Goal: Transaction & Acquisition: Purchase product/service

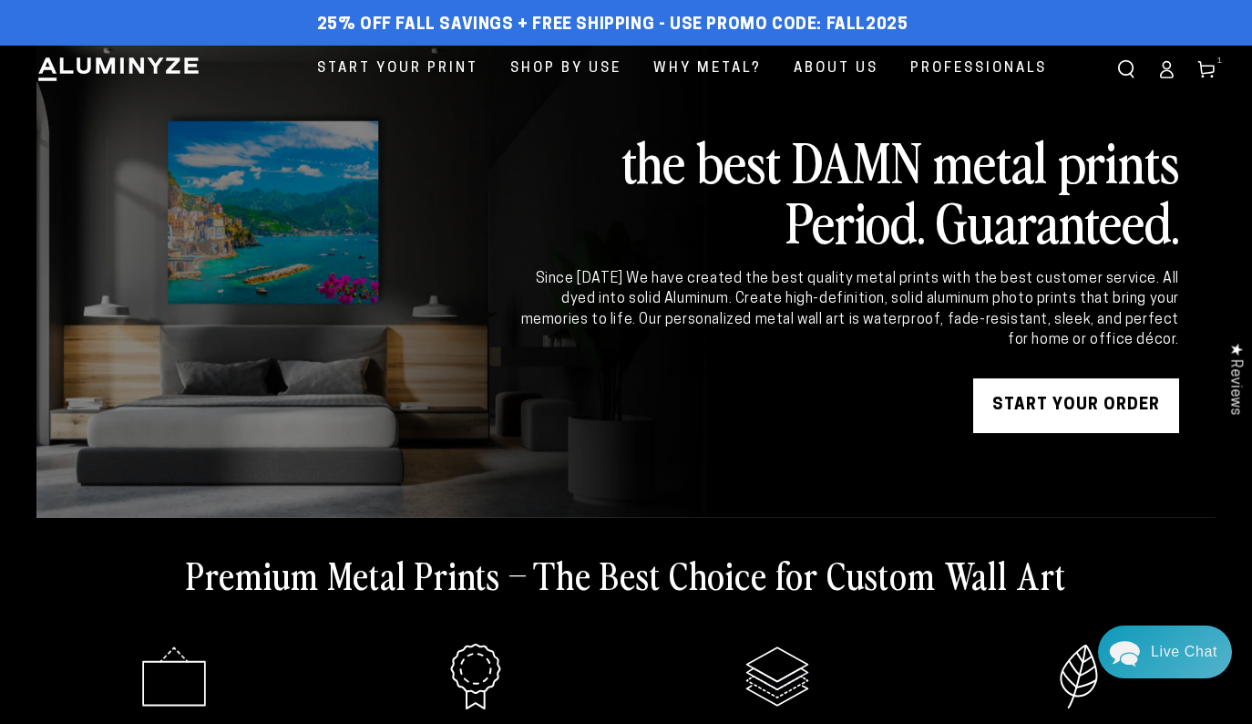
click at [1074, 410] on link "START YOUR Order" at bounding box center [1076, 405] width 206 height 55
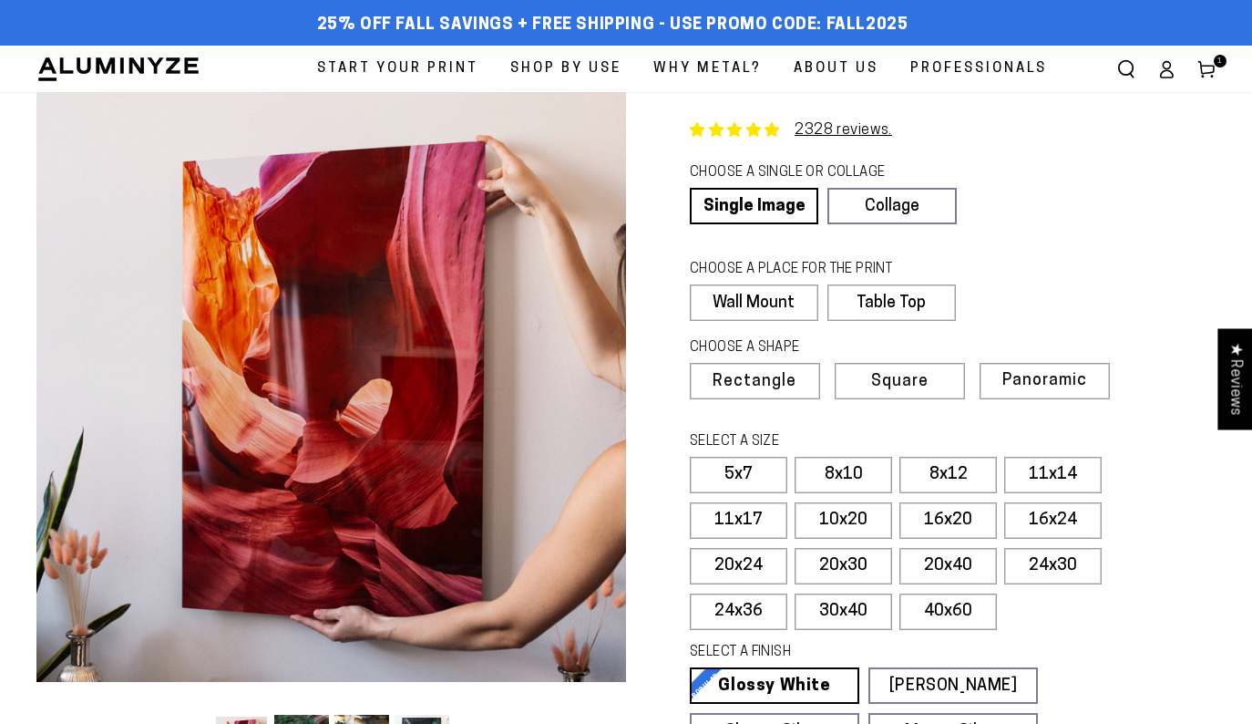
click at [1208, 67] on icon at bounding box center [1206, 69] width 18 height 18
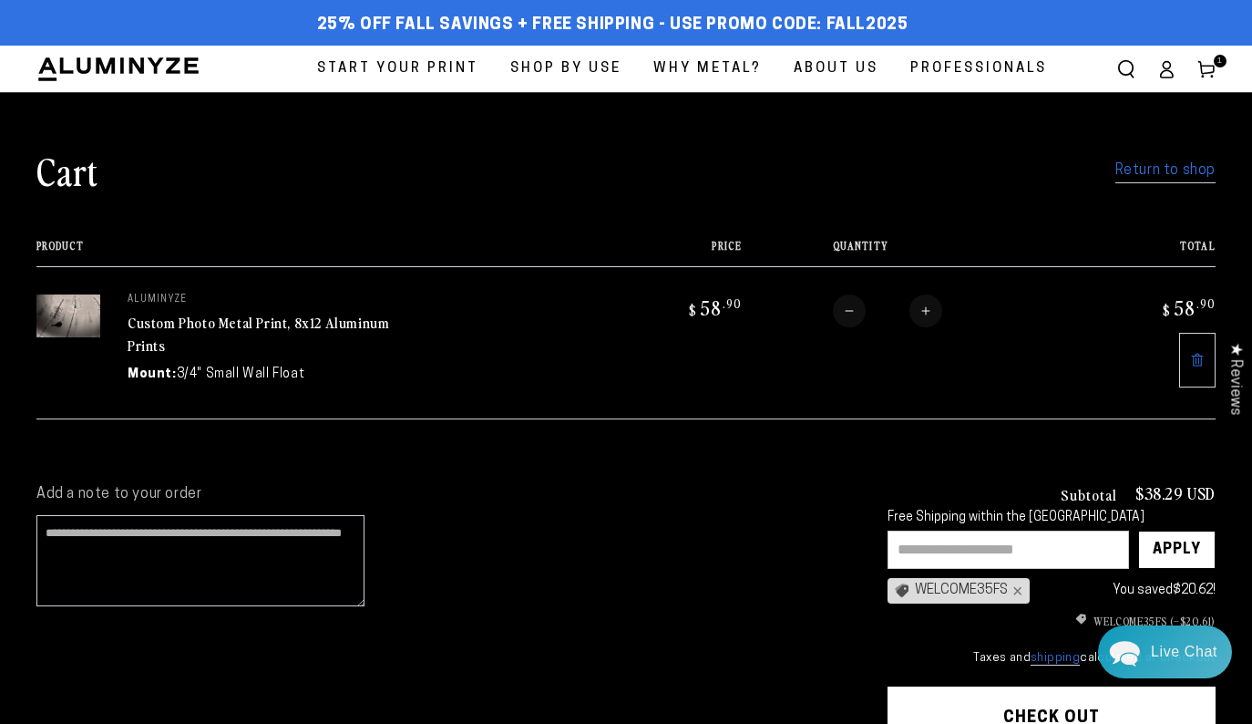
click at [931, 541] on input "text" at bounding box center [1008, 549] width 241 height 38
click at [76, 322] on img at bounding box center [68, 315] width 64 height 43
click at [79, 323] on img at bounding box center [68, 315] width 64 height 43
click at [67, 324] on img at bounding box center [68, 315] width 64 height 43
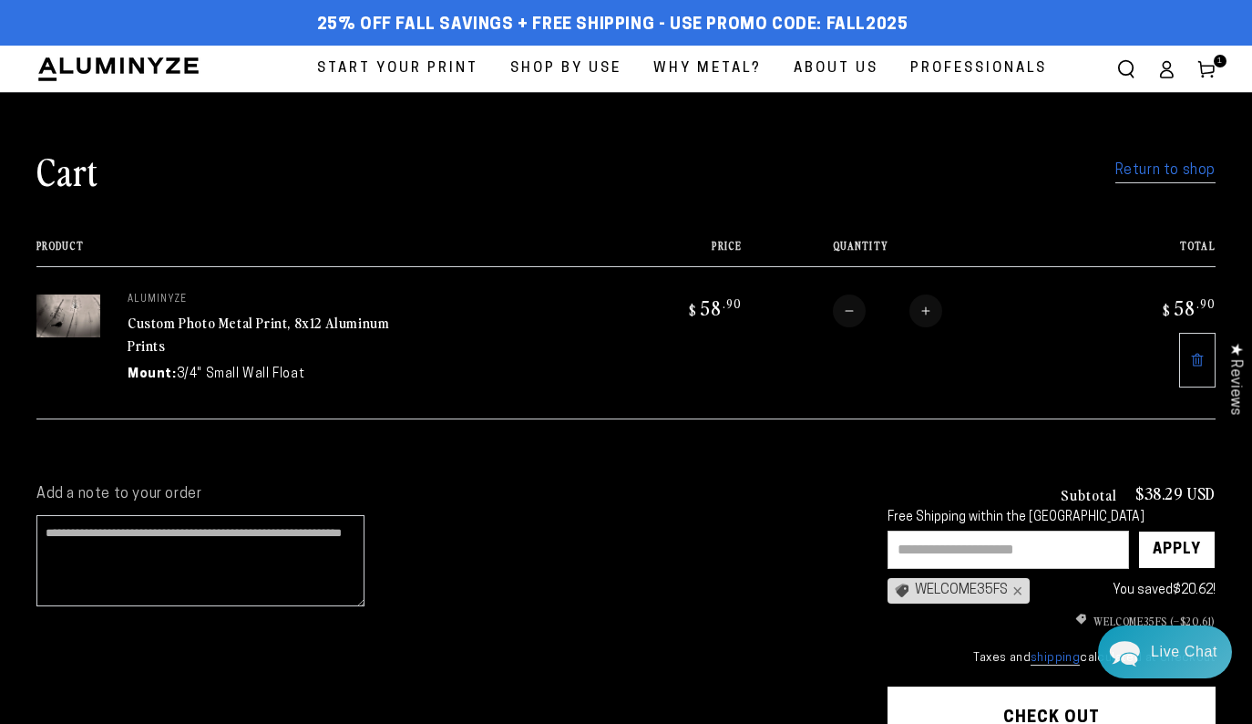
click at [67, 324] on img at bounding box center [68, 315] width 64 height 43
click at [65, 377] on td at bounding box center [68, 342] width 64 height 152
click at [64, 323] on img at bounding box center [68, 315] width 64 height 43
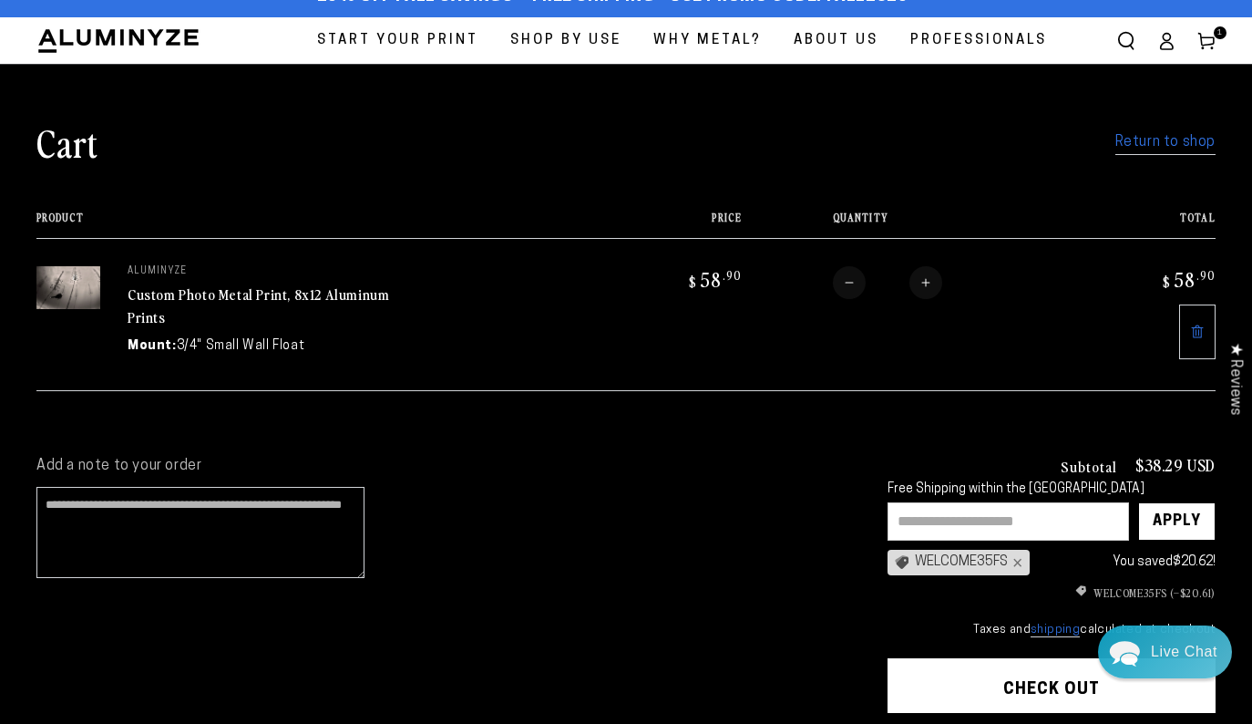
scroll to position [29, 0]
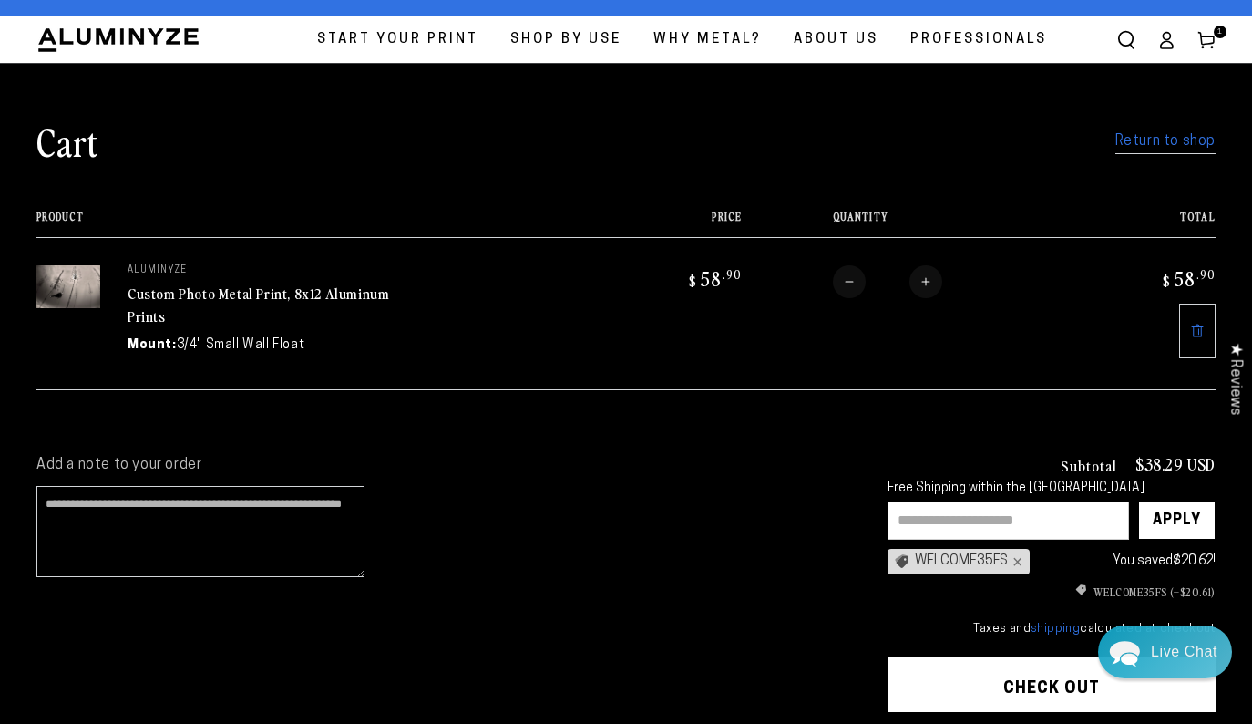
click at [150, 299] on link "Custom Photo Metal Print, 8x12 Aluminum Prints" at bounding box center [259, 304] width 262 height 44
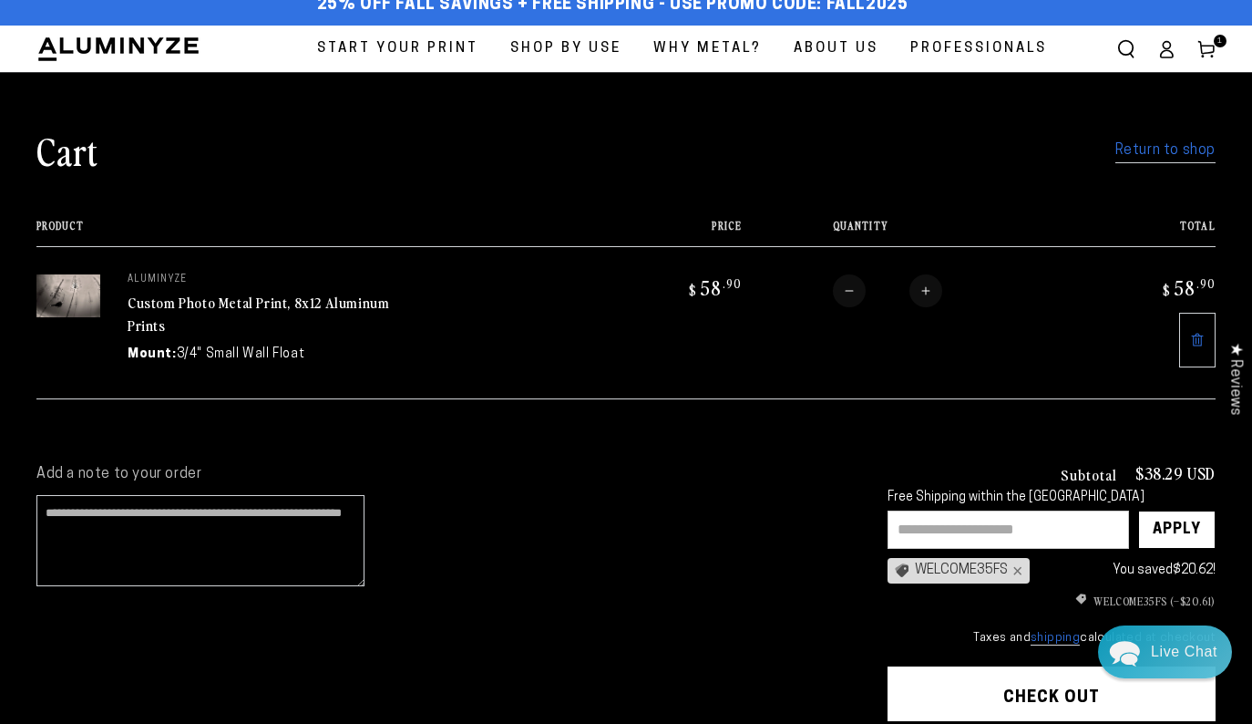
click at [1170, 148] on link "Return to shop" at bounding box center [1165, 151] width 100 height 26
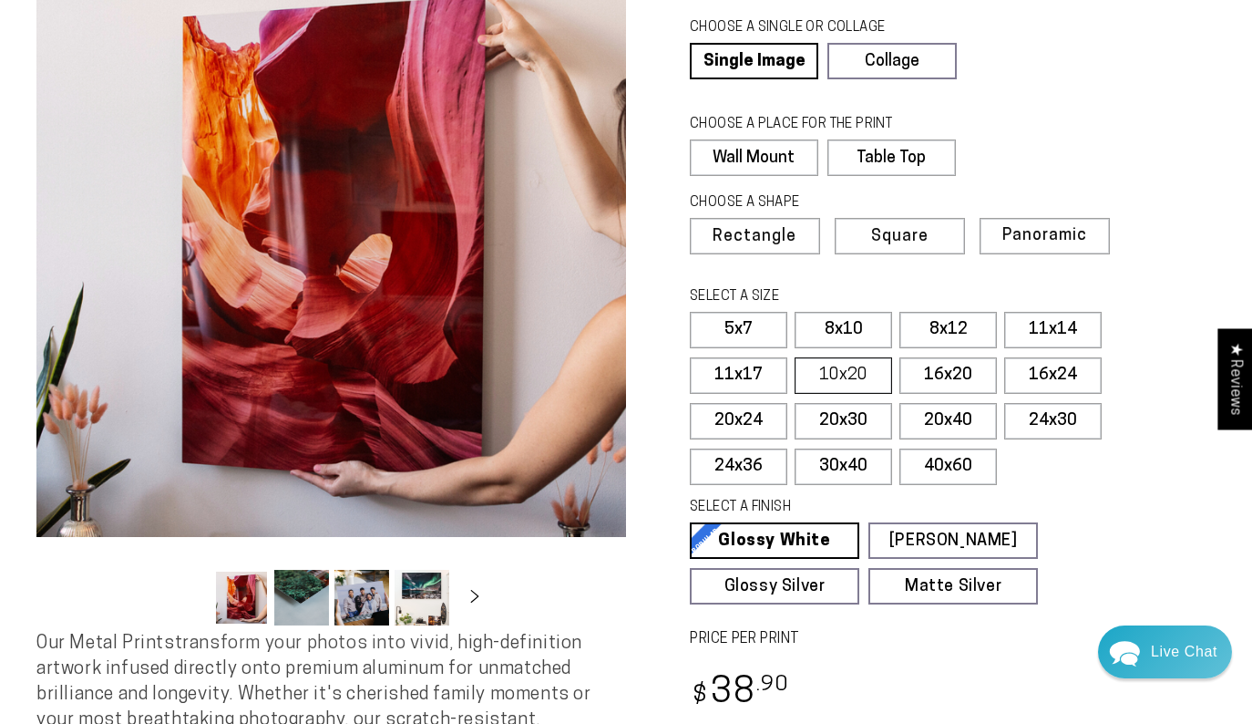
scroll to position [149, 0]
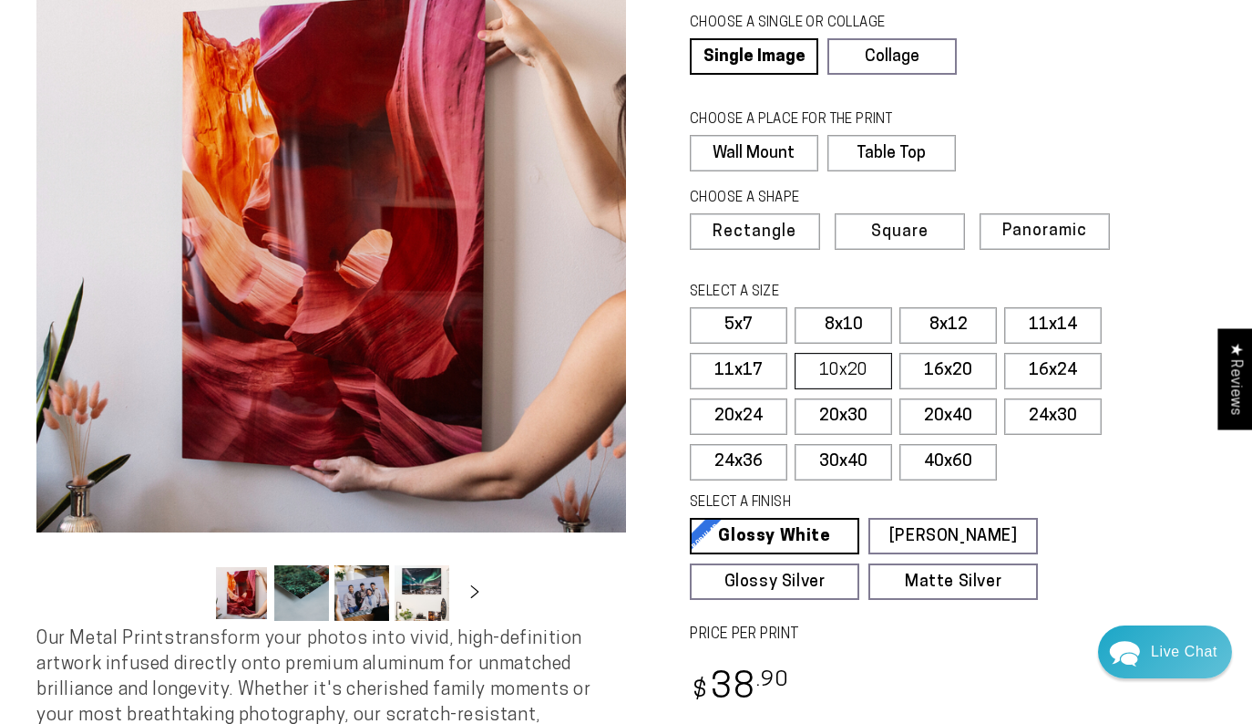
click at [852, 365] on label "10x20" at bounding box center [844, 371] width 98 height 36
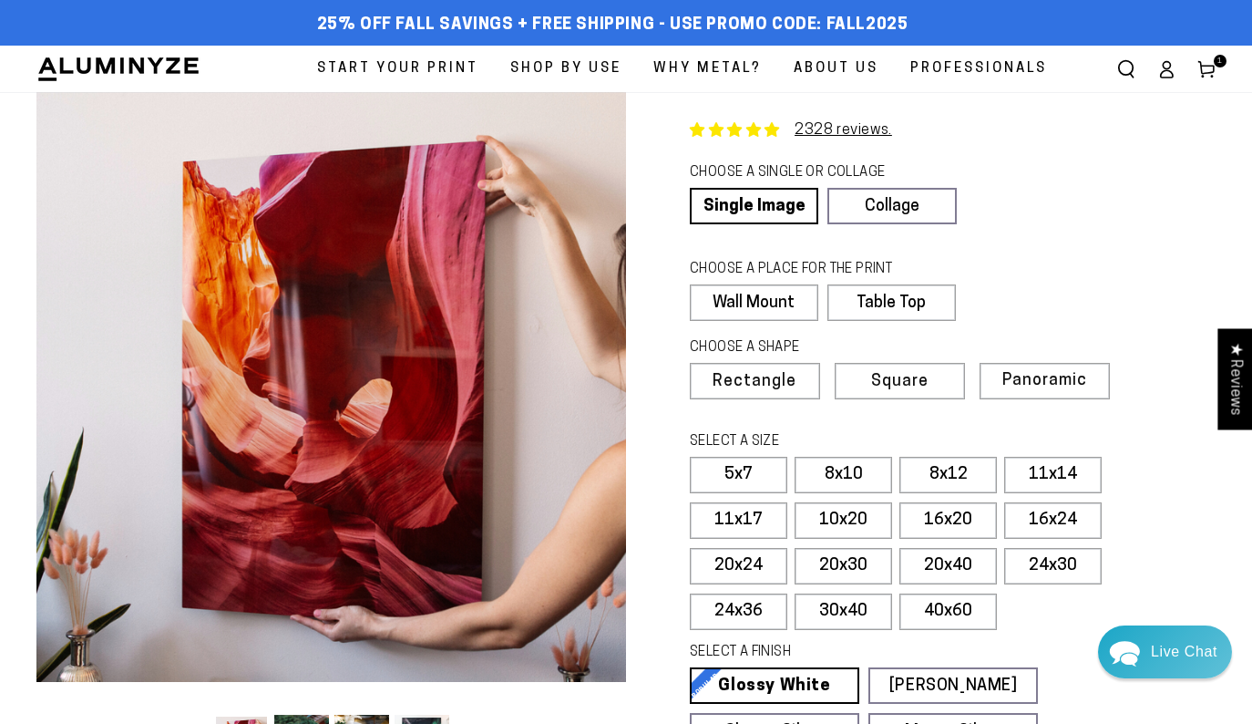
click at [1207, 64] on icon at bounding box center [1206, 69] width 18 height 18
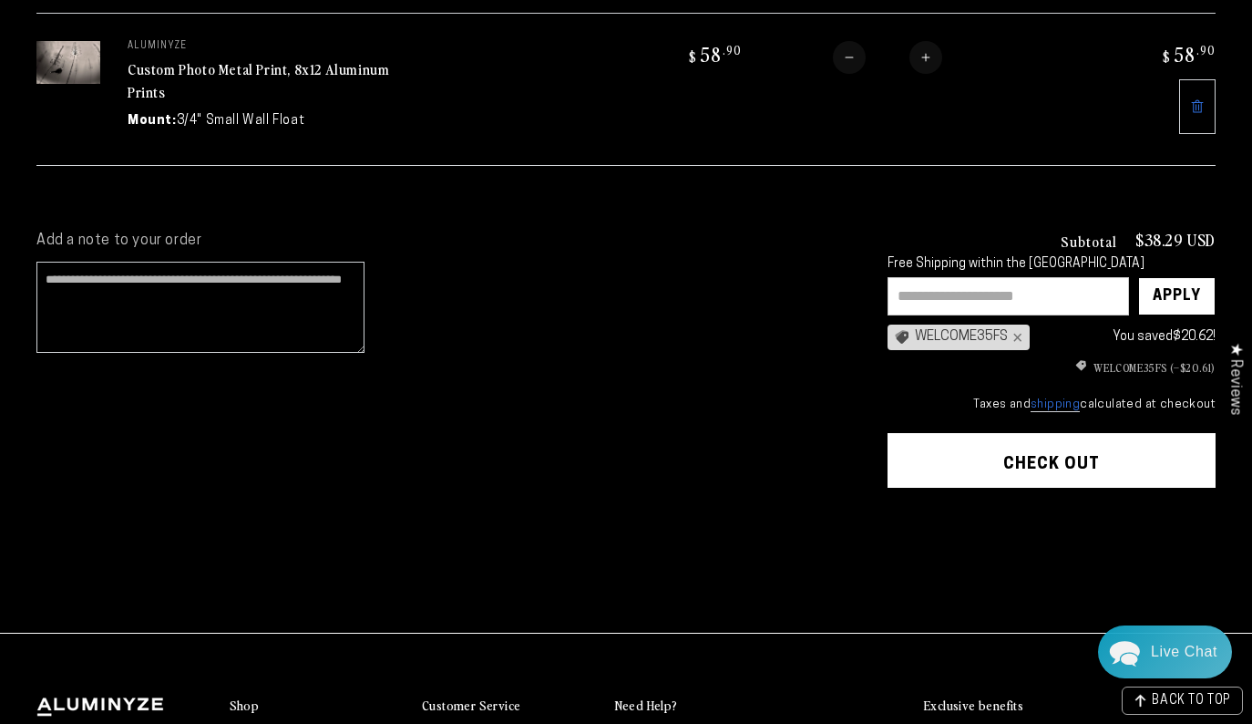
scroll to position [271, 0]
